Goal: Find specific page/section: Find specific page/section

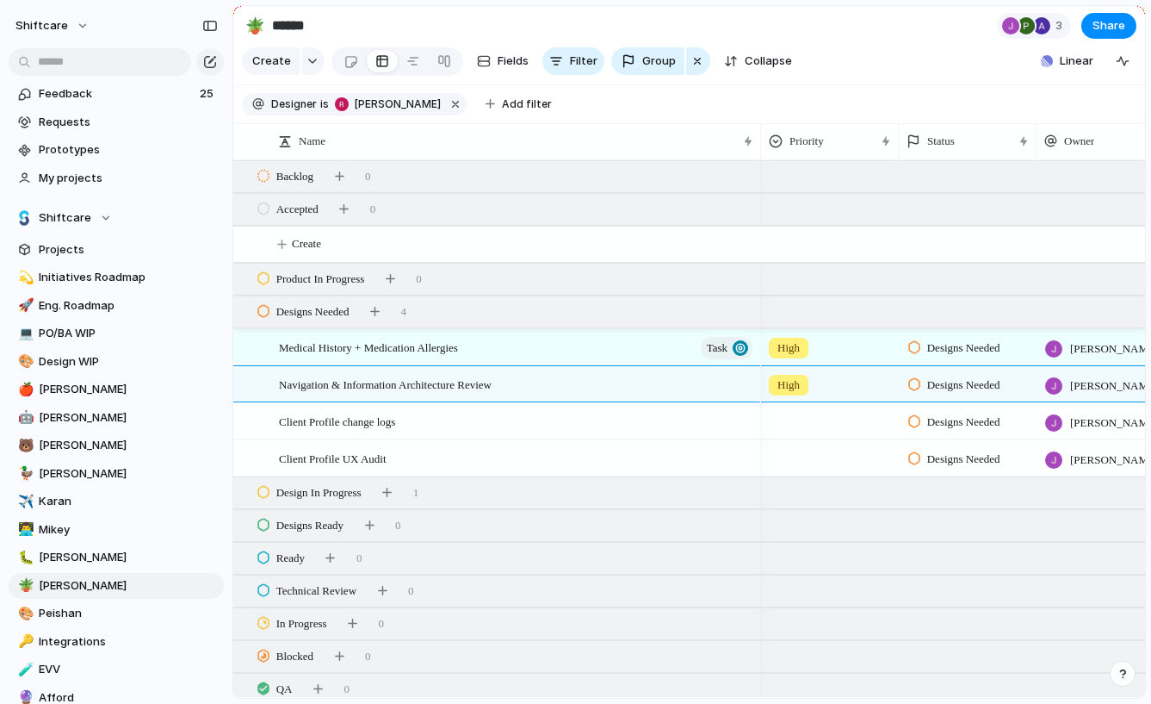
scroll to position [25, 0]
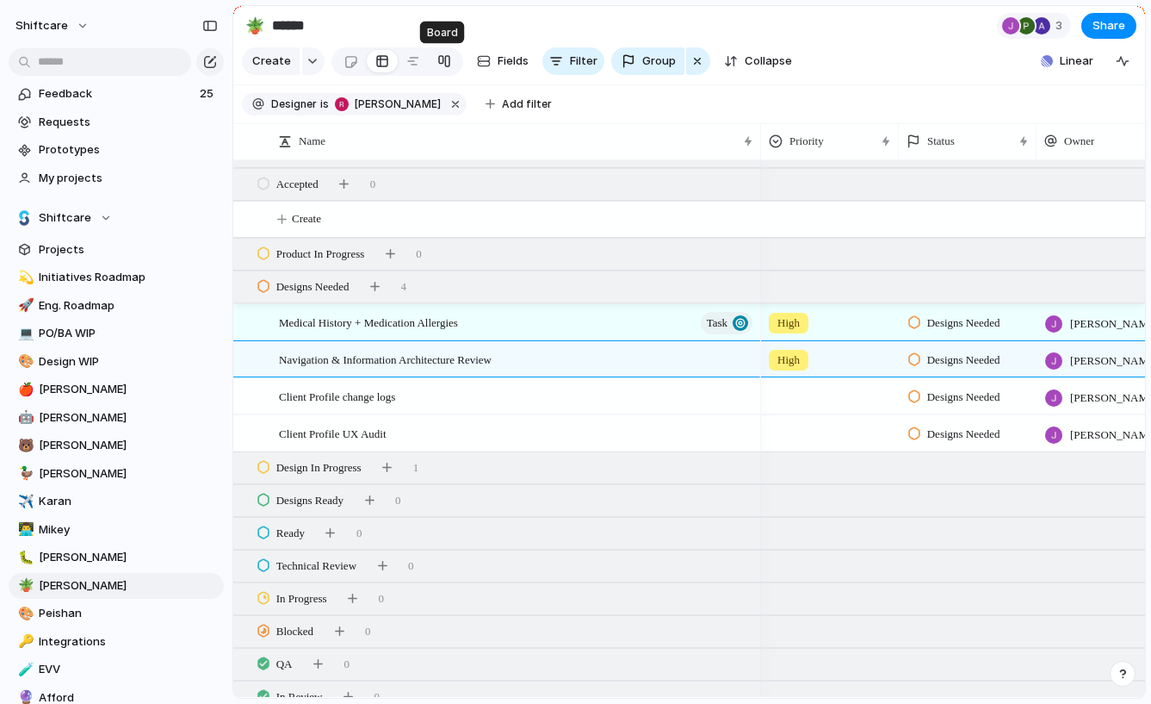
click at [444, 60] on div at bounding box center [445, 61] width 14 height 28
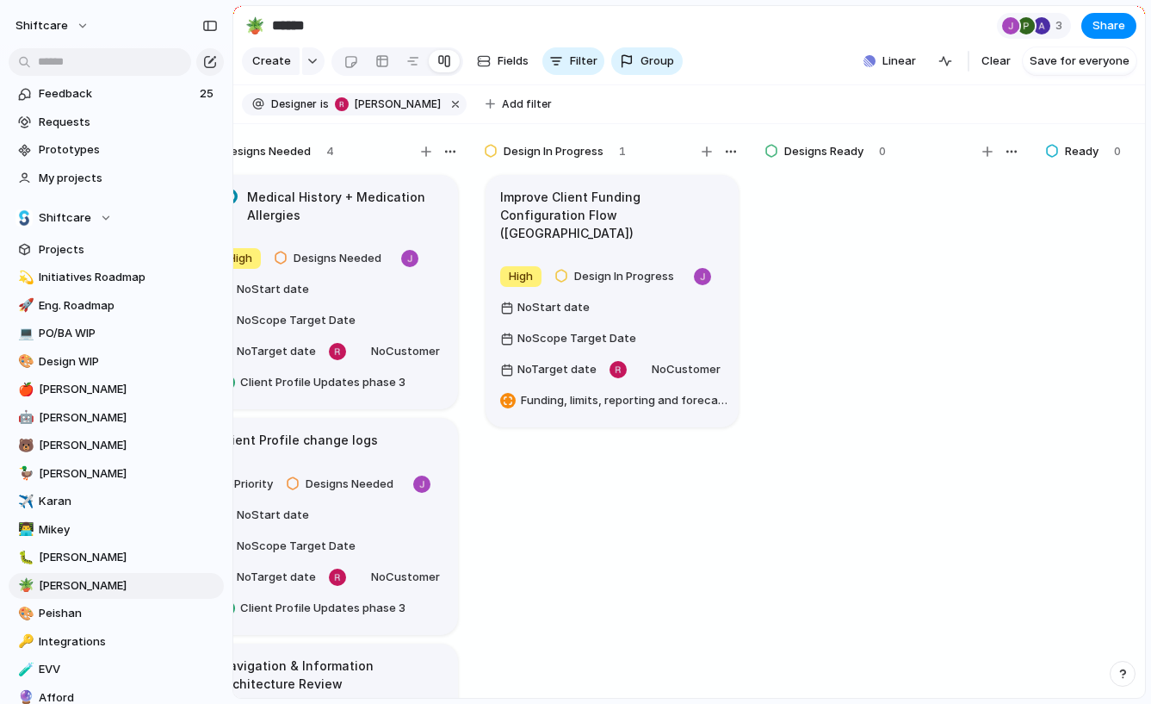
scroll to position [0, 889]
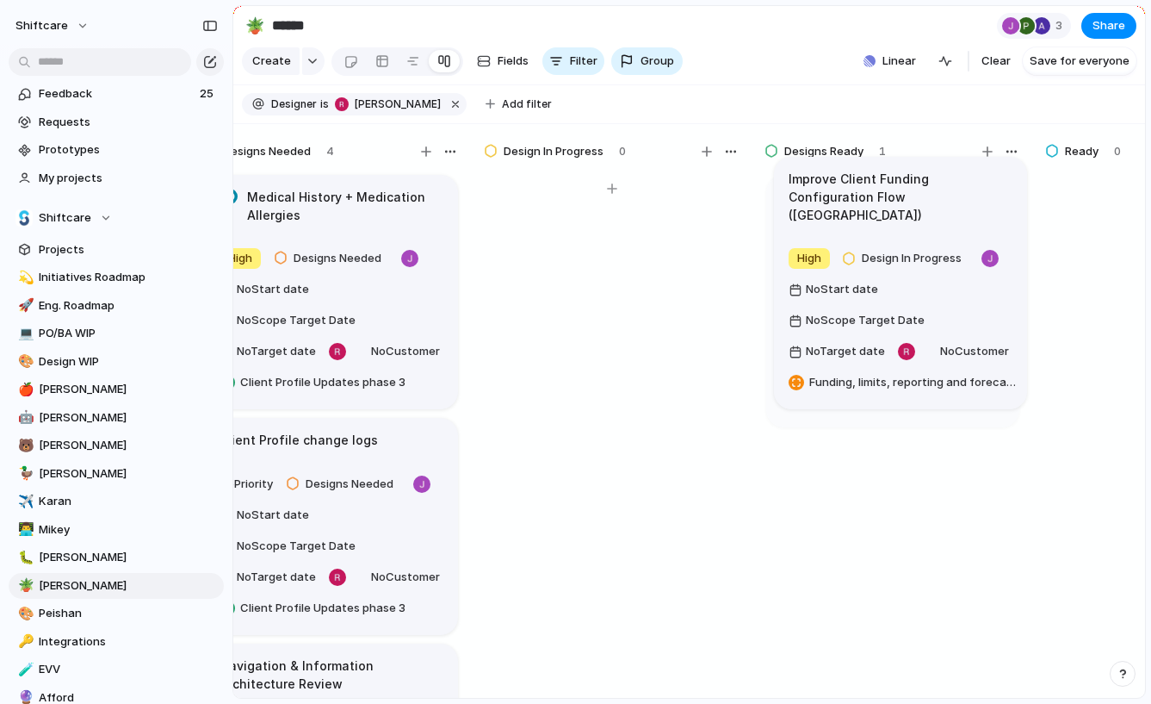
drag, startPoint x: 562, startPoint y: 207, endPoint x: 851, endPoint y: 188, distance: 290.0
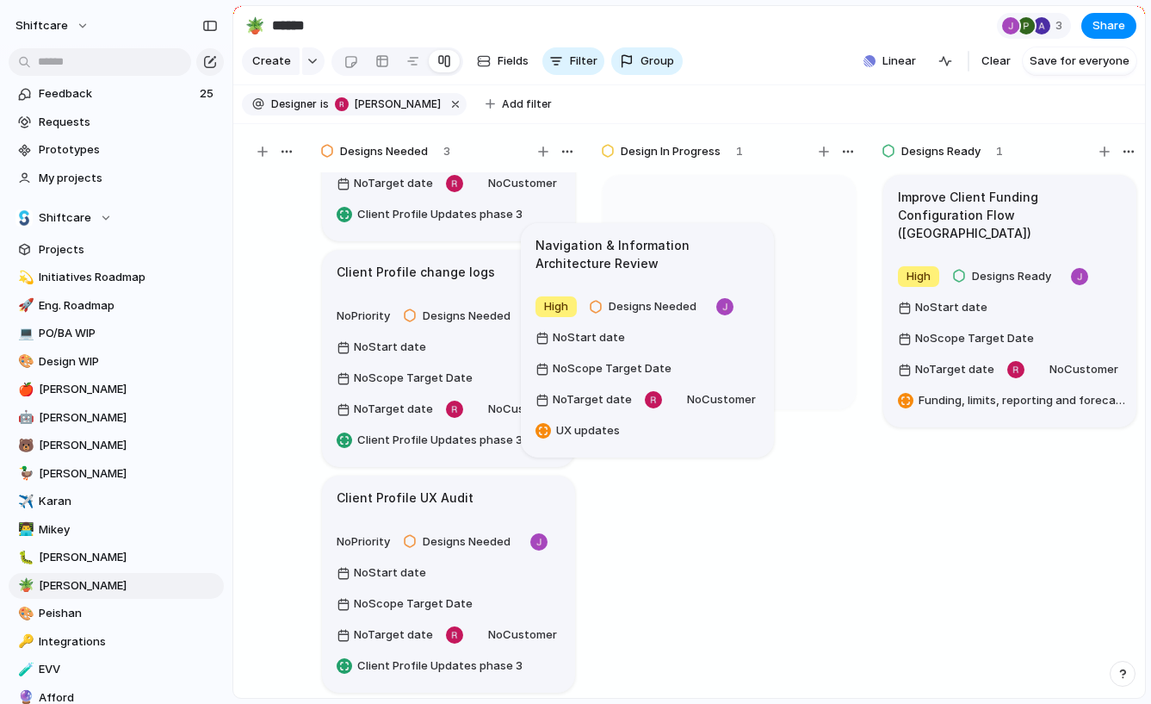
scroll to position [166, 0]
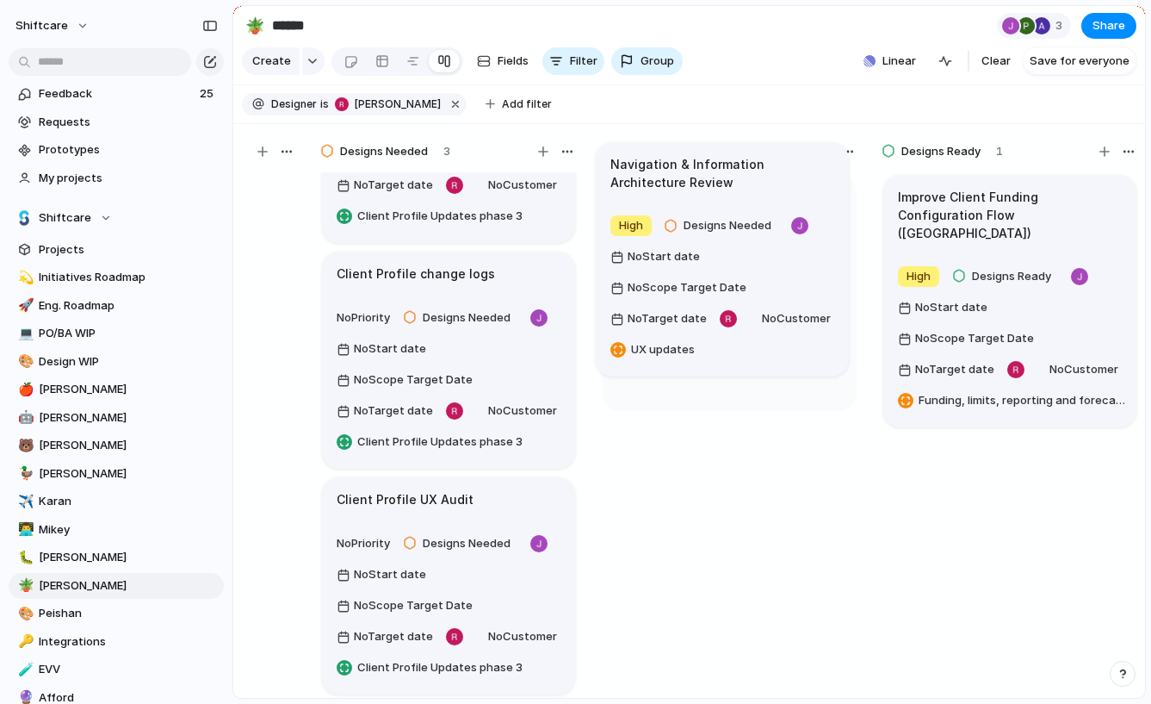
drag, startPoint x: 470, startPoint y: 433, endPoint x: 743, endPoint y: 193, distance: 363.7
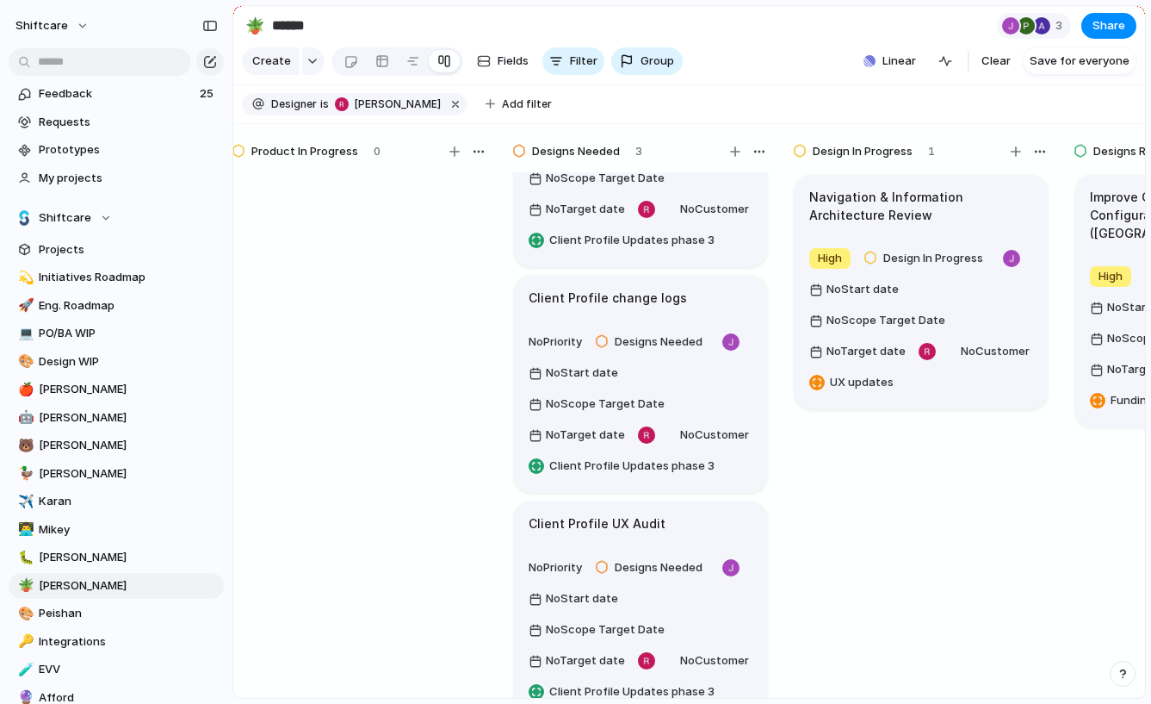
scroll to position [166, 0]
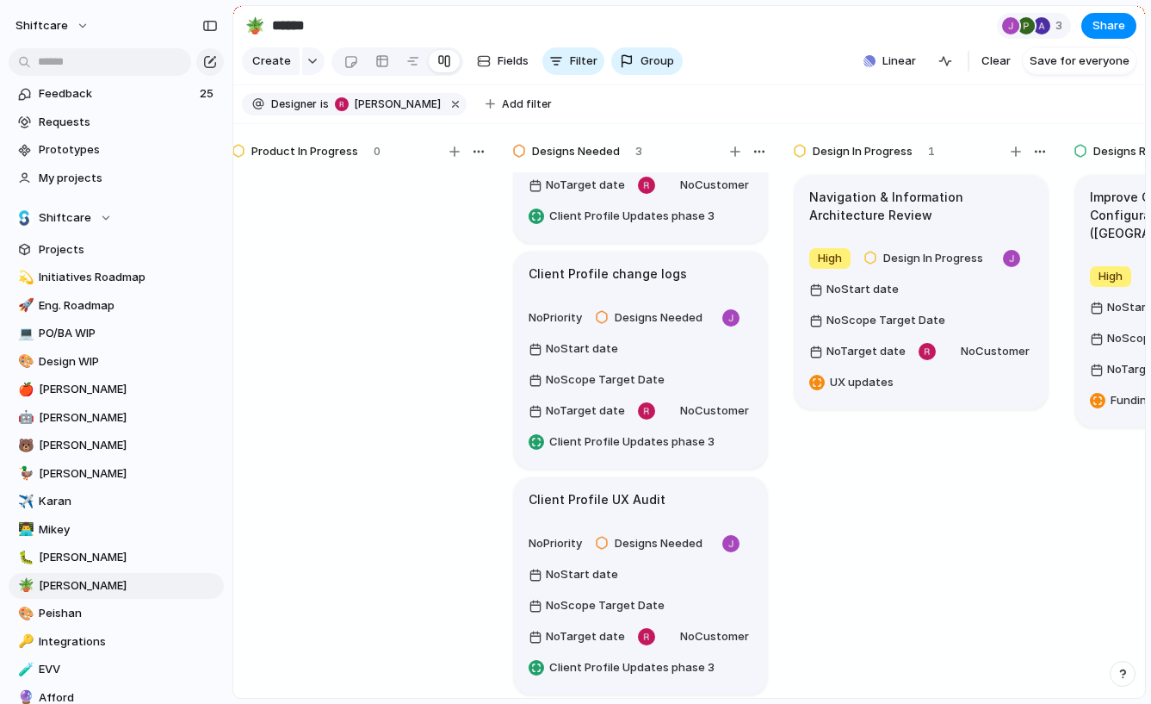
click at [686, 513] on article "Client Profile UX Audit No Priority Designs Needed No Start date No Scope Targe…" at bounding box center [640, 585] width 253 height 217
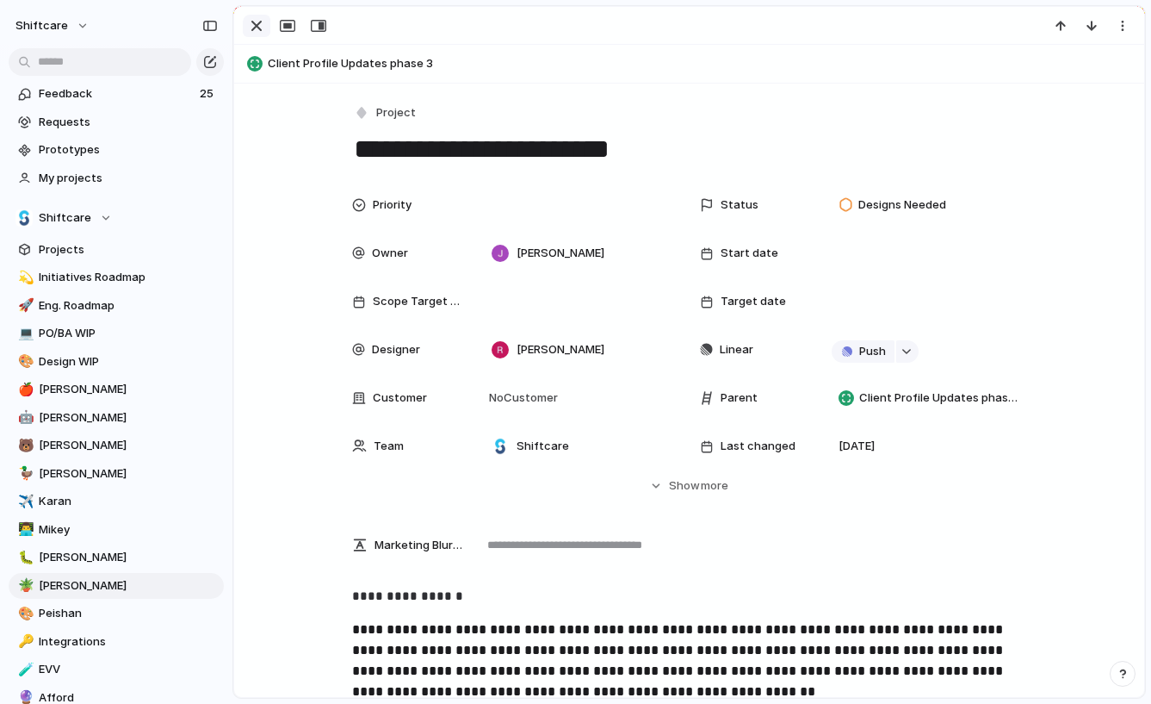
click at [258, 32] on div "button" at bounding box center [256, 26] width 21 height 21
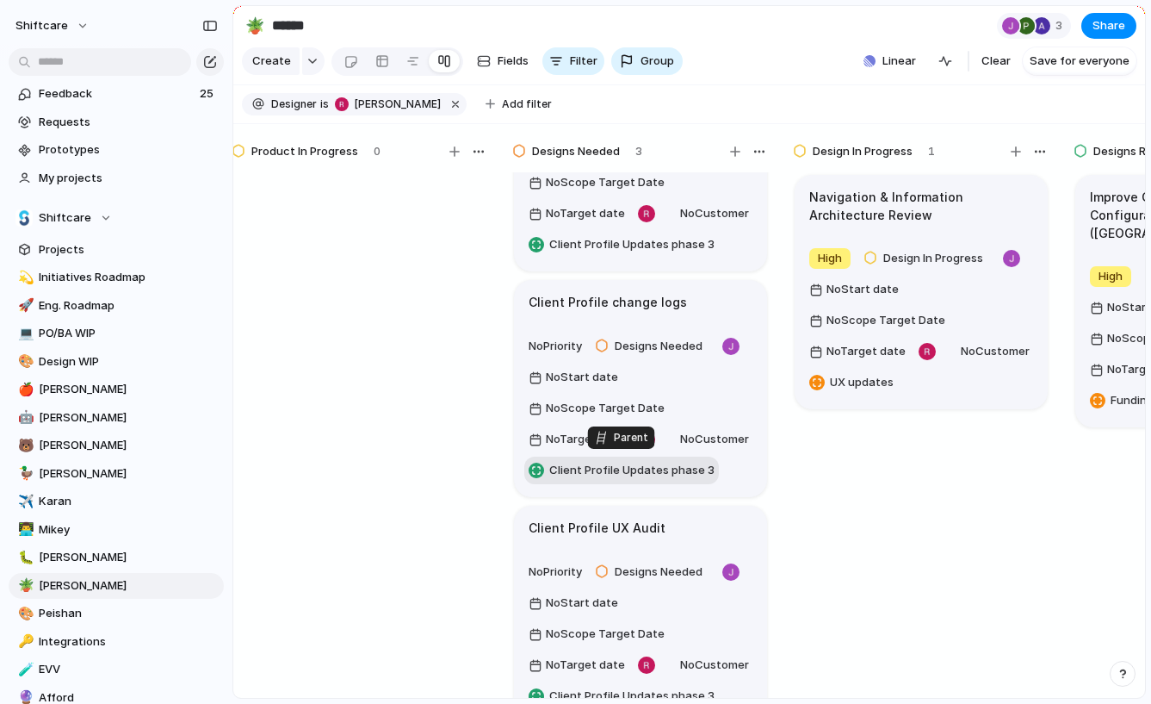
scroll to position [166, 0]
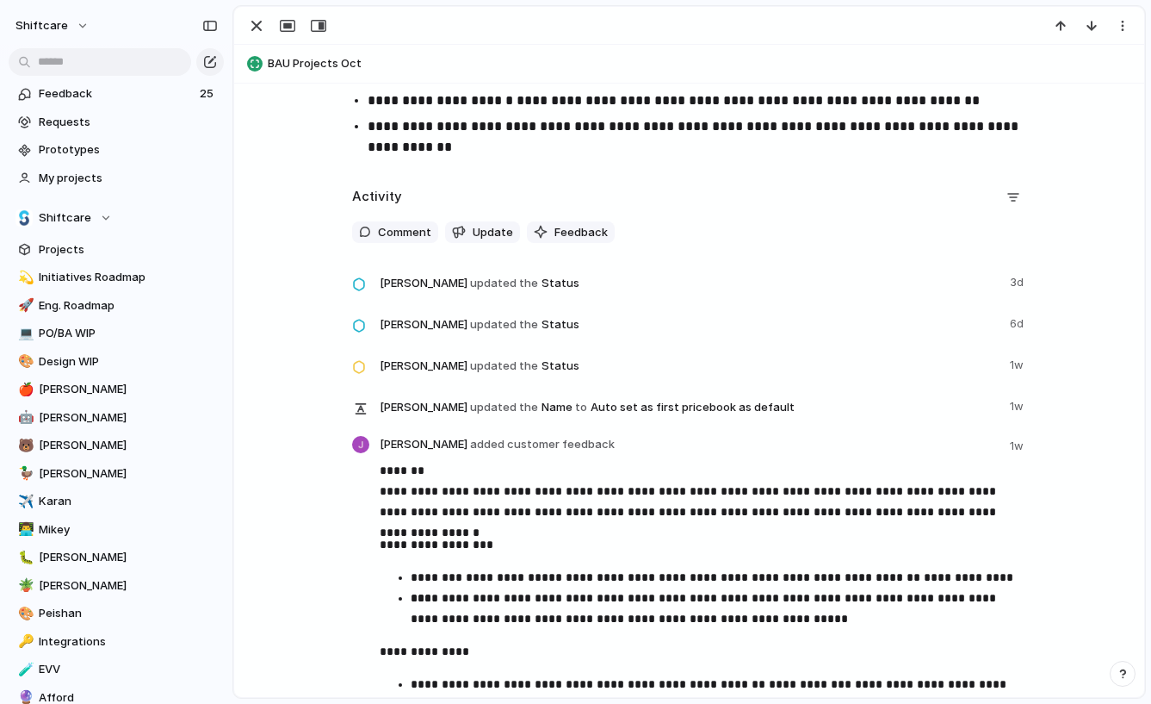
scroll to position [1368, 0]
